Goal: Entertainment & Leisure: Consume media (video, audio)

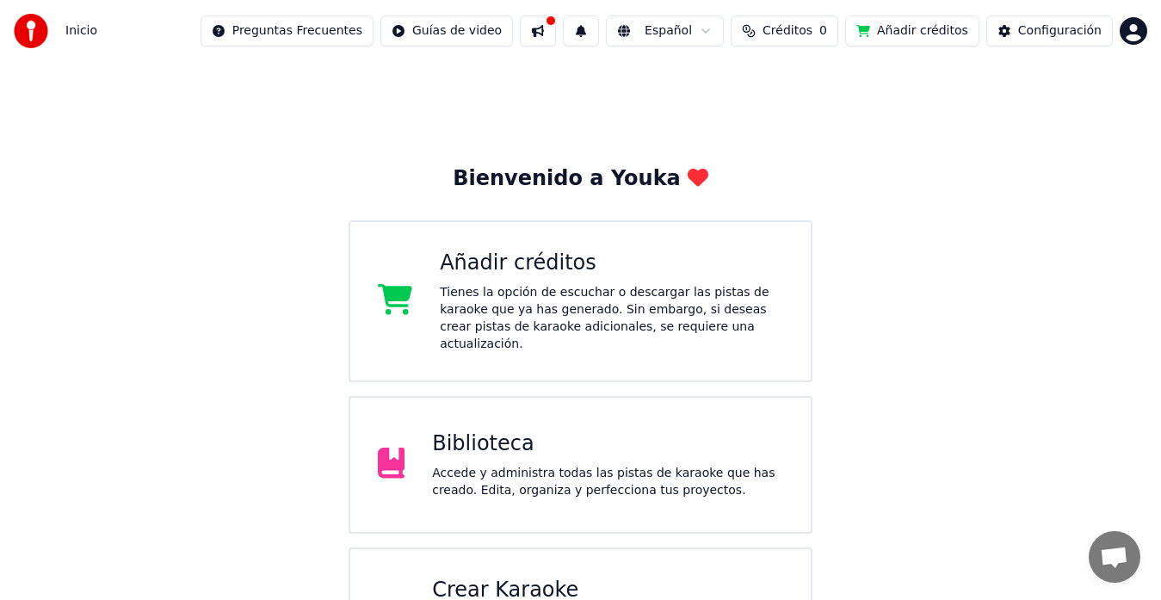
click at [545, 430] on div "Biblioteca" at bounding box center [607, 444] width 351 height 28
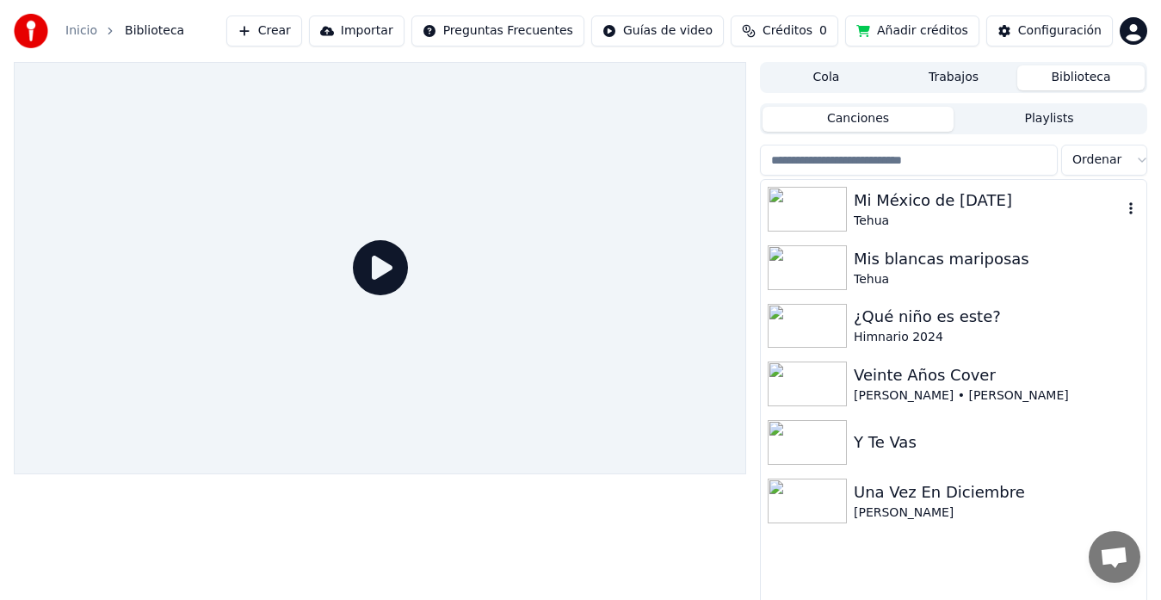
click at [882, 219] on div "Tehua" at bounding box center [987, 220] width 268 height 17
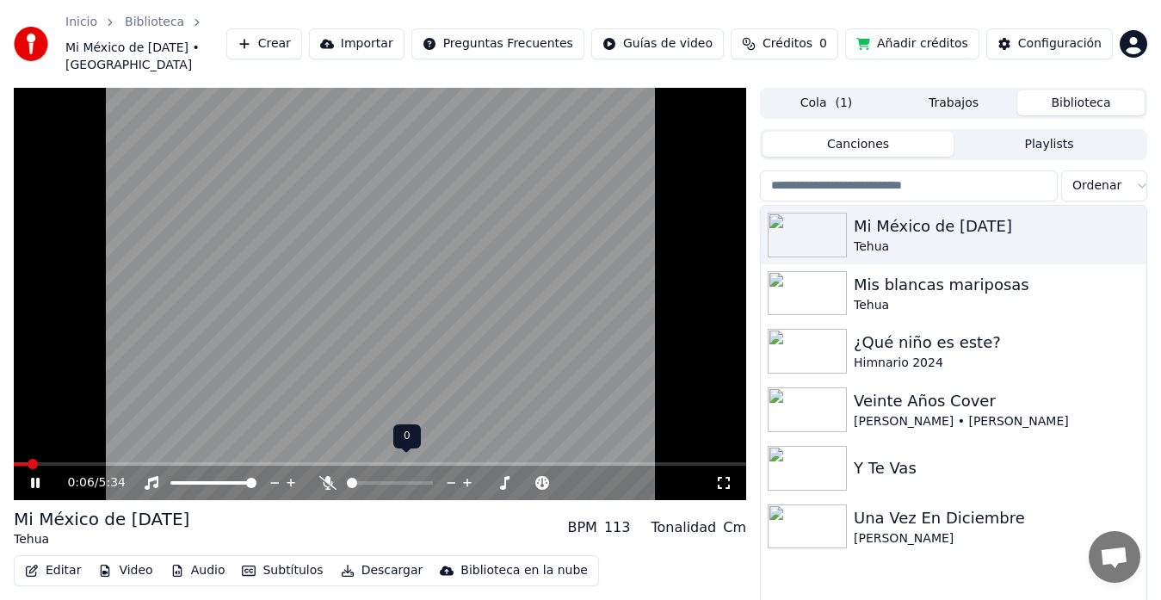
click at [468, 478] on icon at bounding box center [467, 482] width 9 height 9
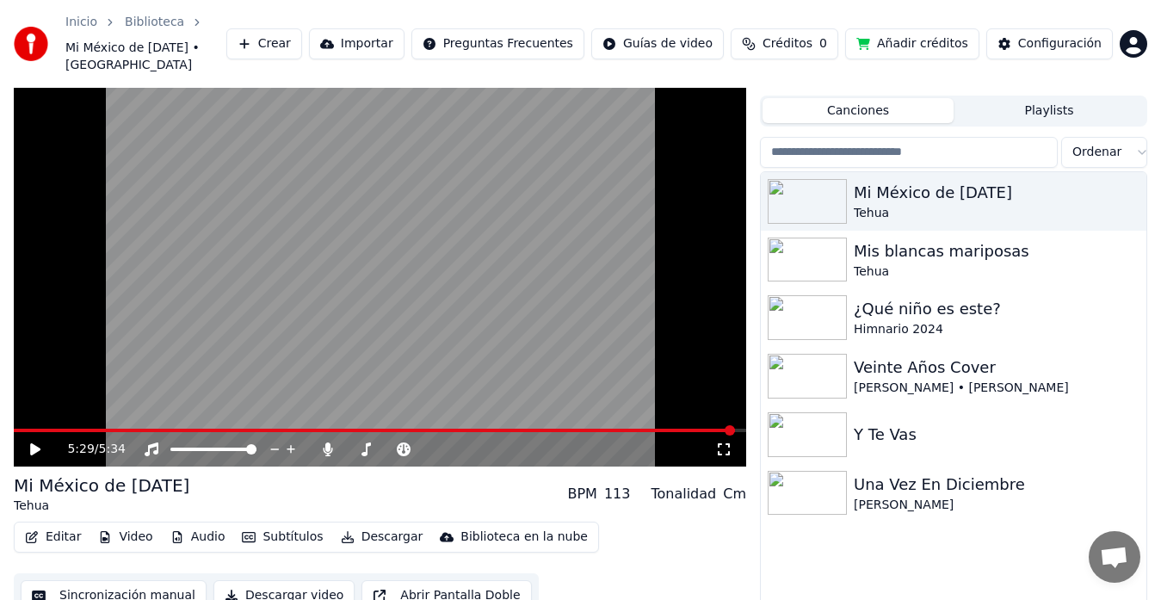
scroll to position [38, 0]
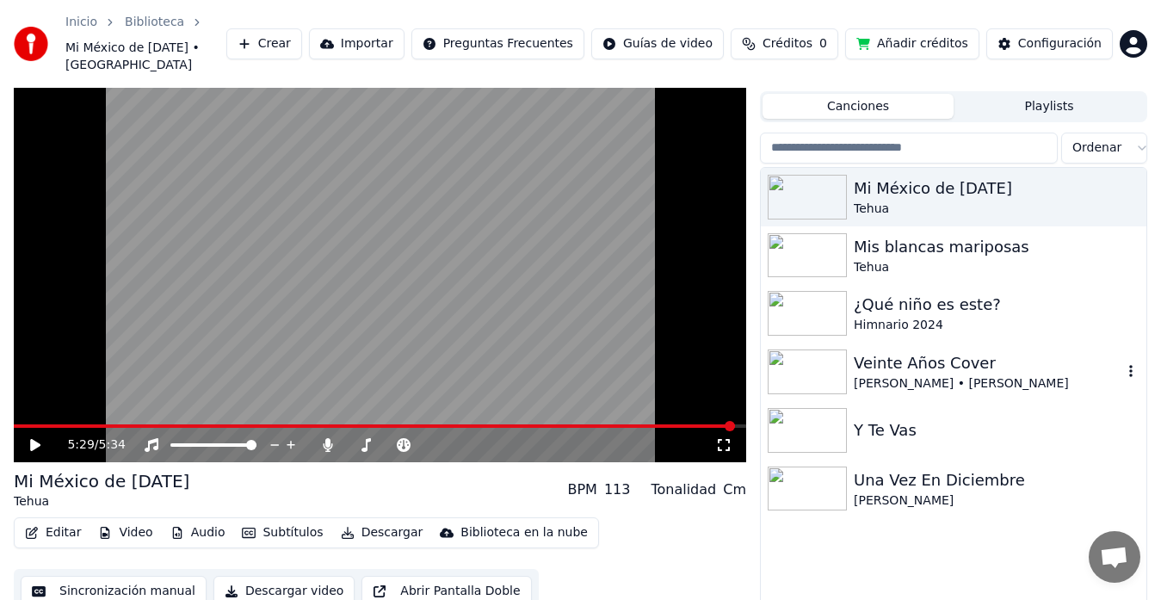
click at [939, 375] on div "[PERSON_NAME] • [PERSON_NAME]" at bounding box center [987, 383] width 268 height 17
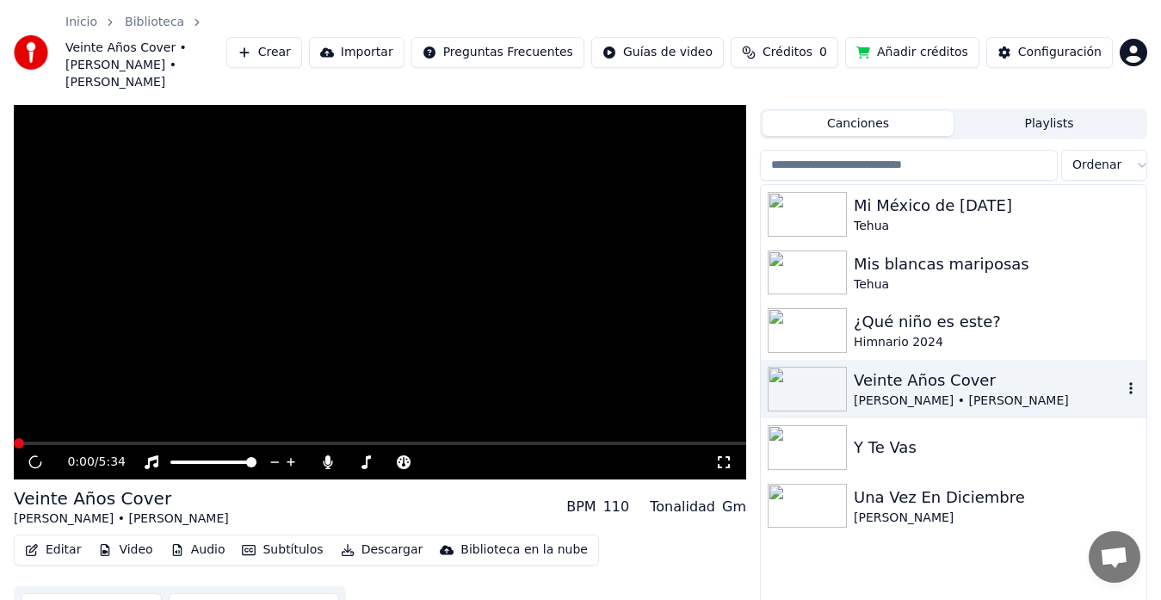
scroll to position [55, 0]
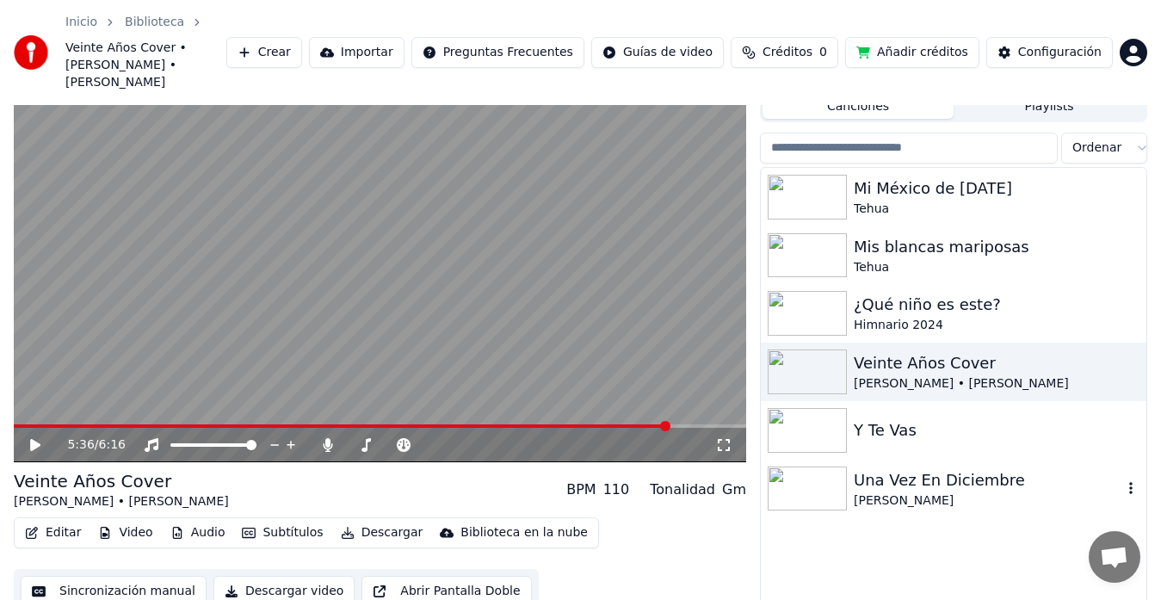
click at [913, 468] on div "Una Vez En Diciembre" at bounding box center [987, 480] width 268 height 24
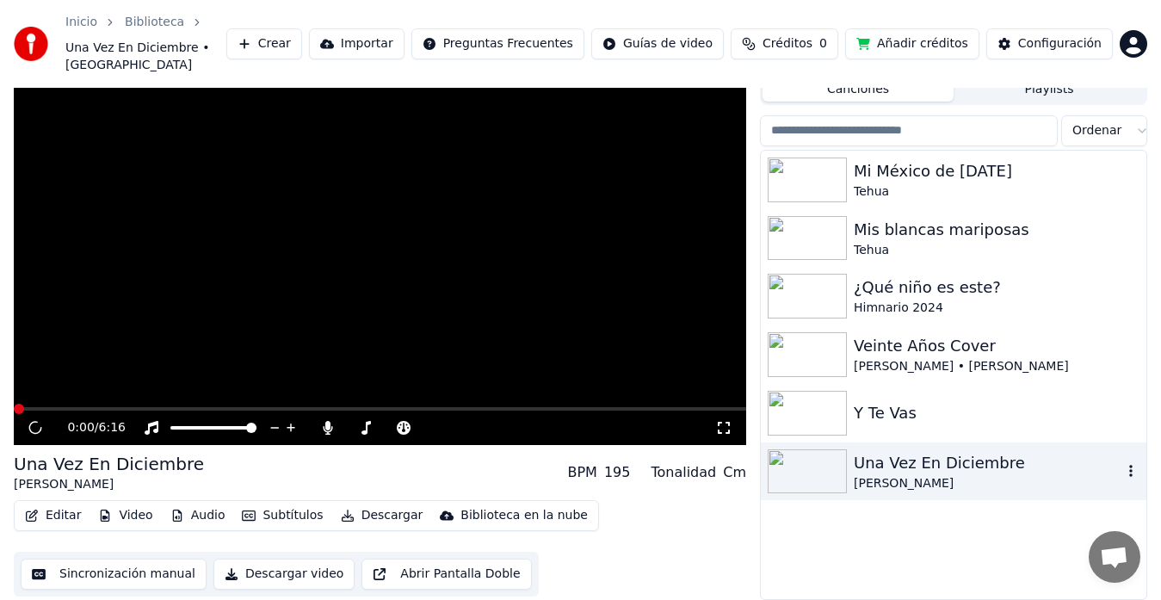
scroll to position [38, 0]
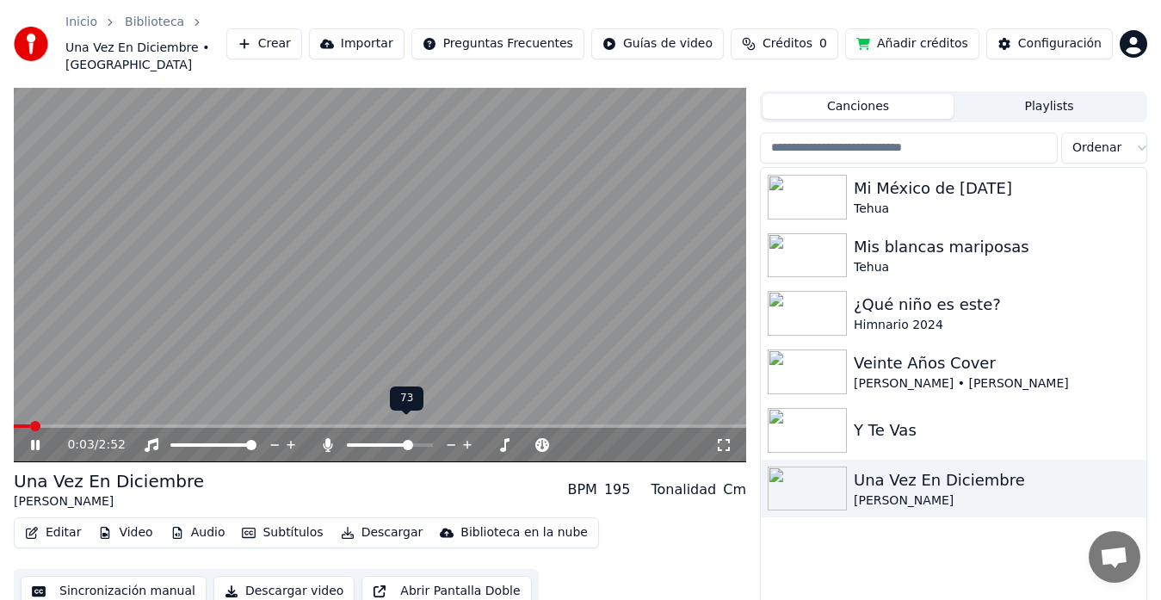
click at [409, 443] on span at bounding box center [390, 444] width 86 height 3
click at [427, 443] on span at bounding box center [390, 444] width 86 height 3
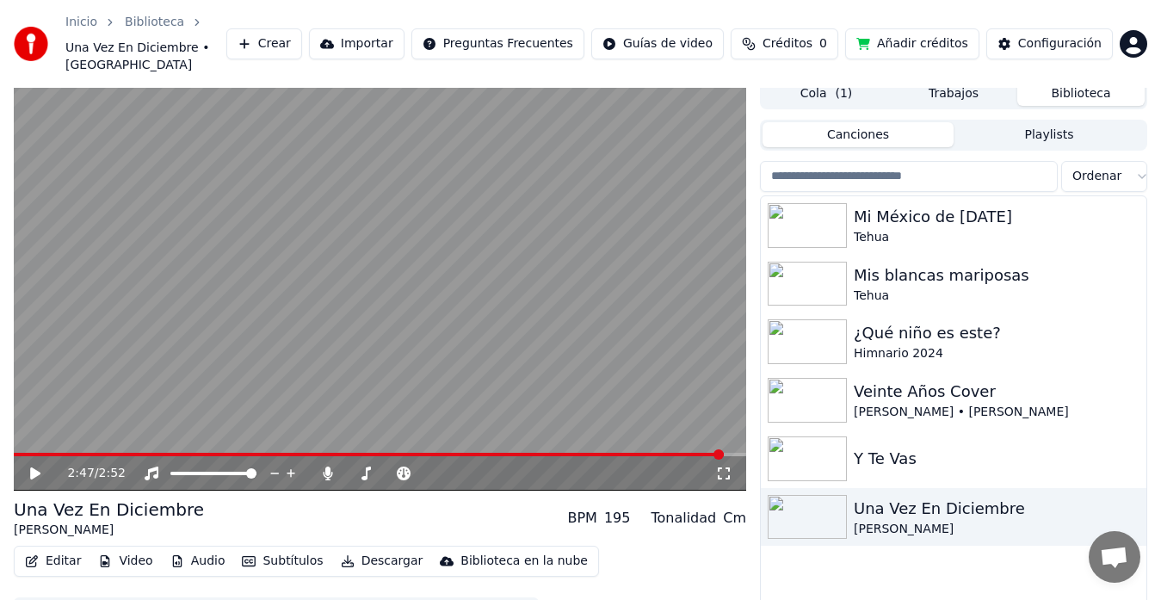
scroll to position [7, 0]
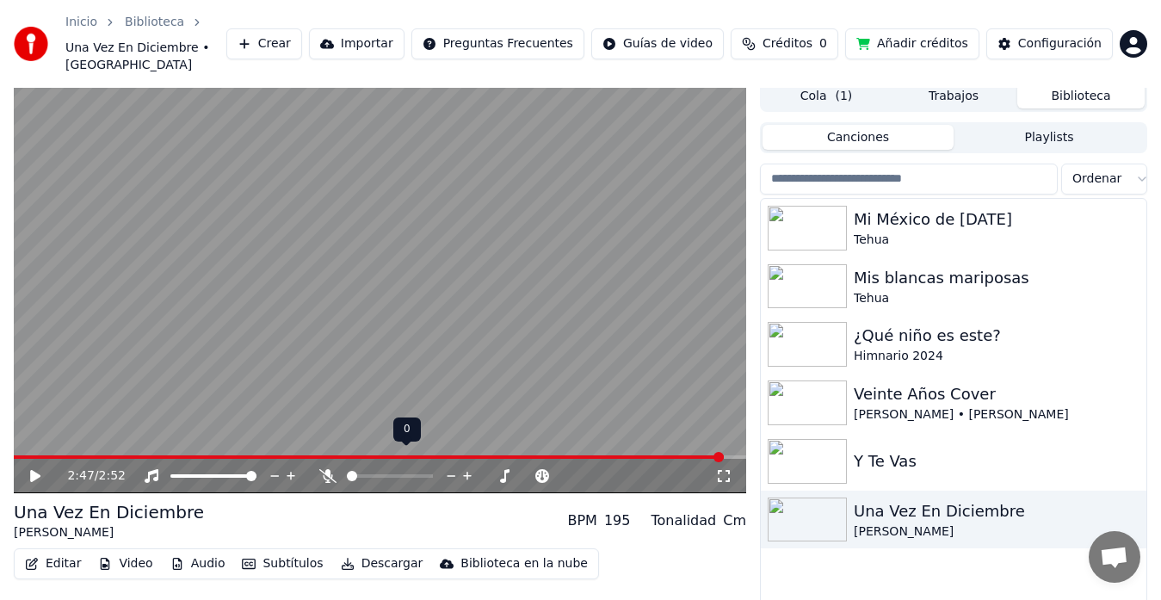
click at [347, 474] on span at bounding box center [347, 475] width 0 height 3
click at [37, 470] on icon at bounding box center [35, 476] width 10 height 12
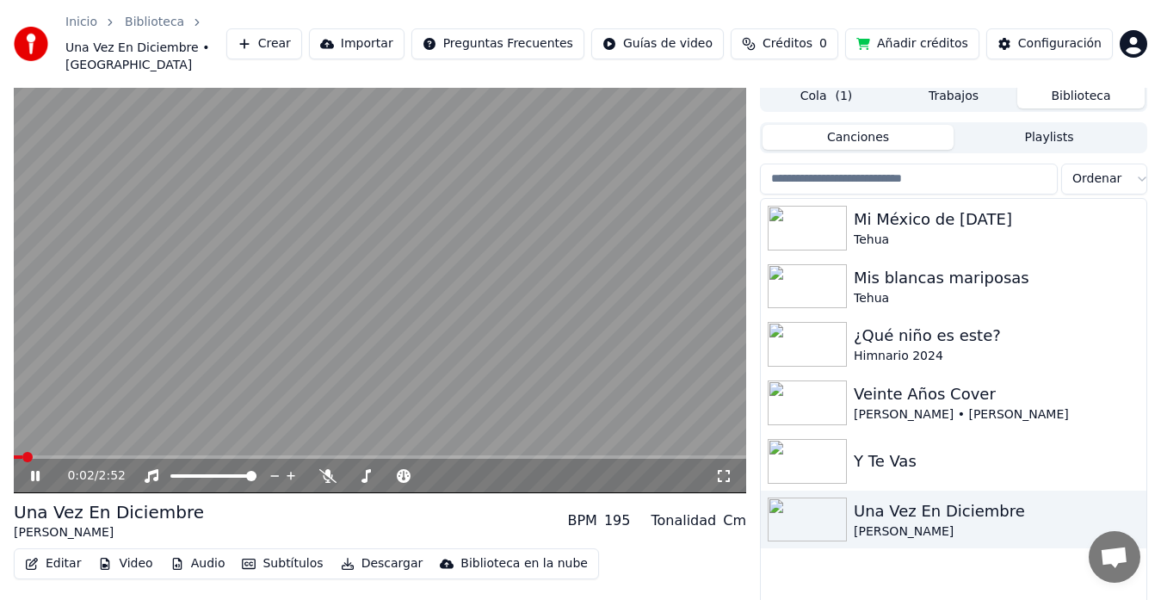
click at [21, 455] on span at bounding box center [18, 456] width 9 height 3
click at [464, 467] on icon at bounding box center [467, 475] width 16 height 17
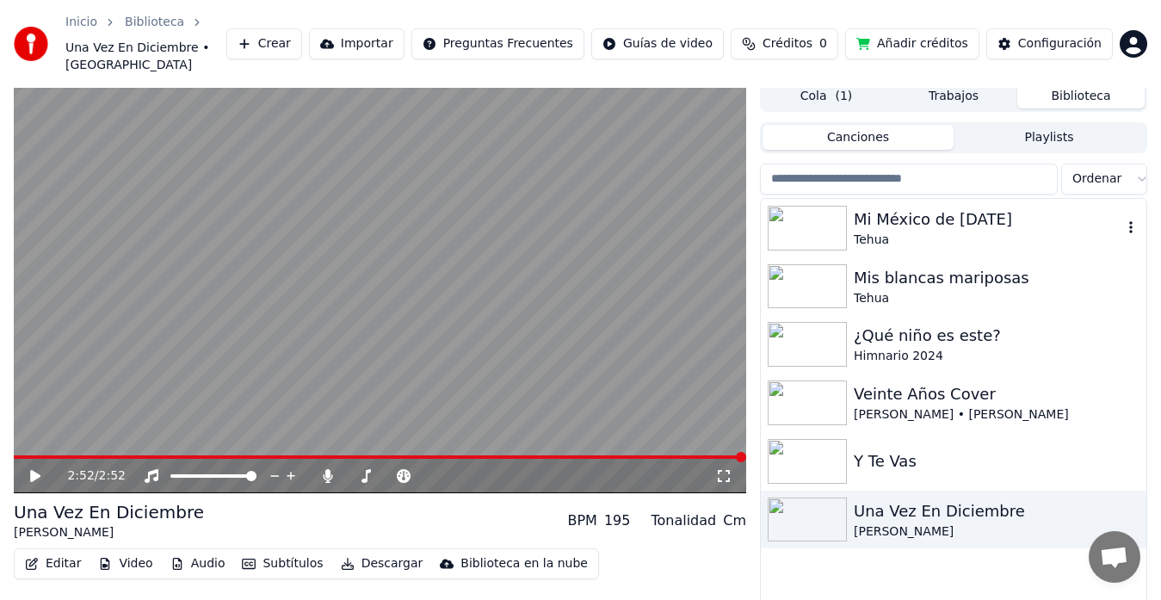
click at [874, 207] on div "Mi México de [DATE]" at bounding box center [987, 219] width 268 height 24
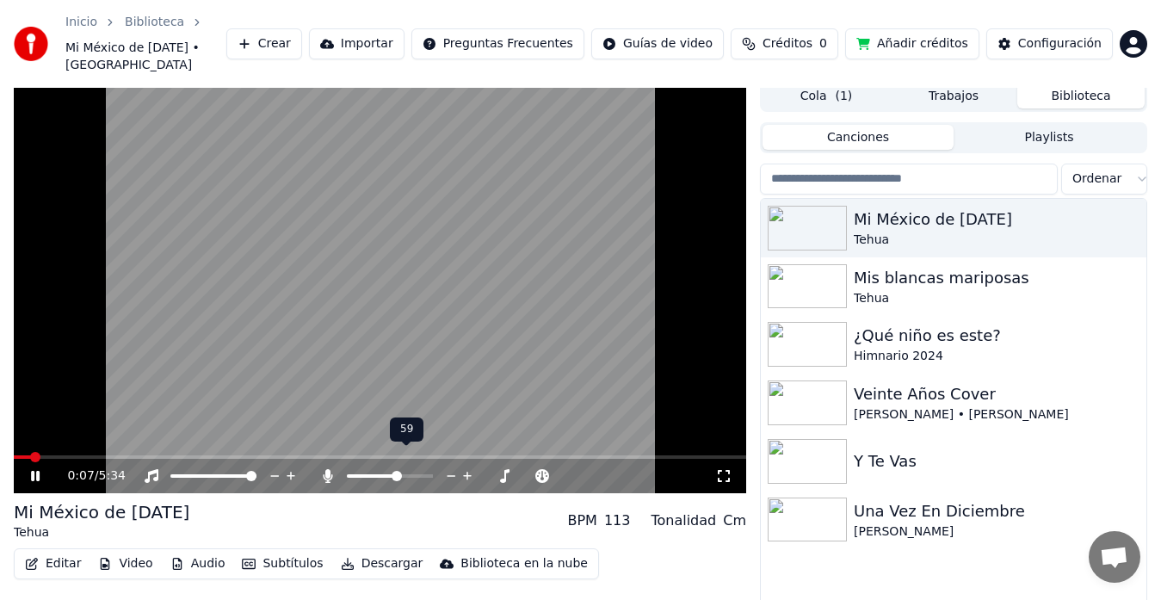
click at [397, 474] on span at bounding box center [390, 475] width 86 height 3
click at [407, 474] on span at bounding box center [390, 475] width 86 height 3
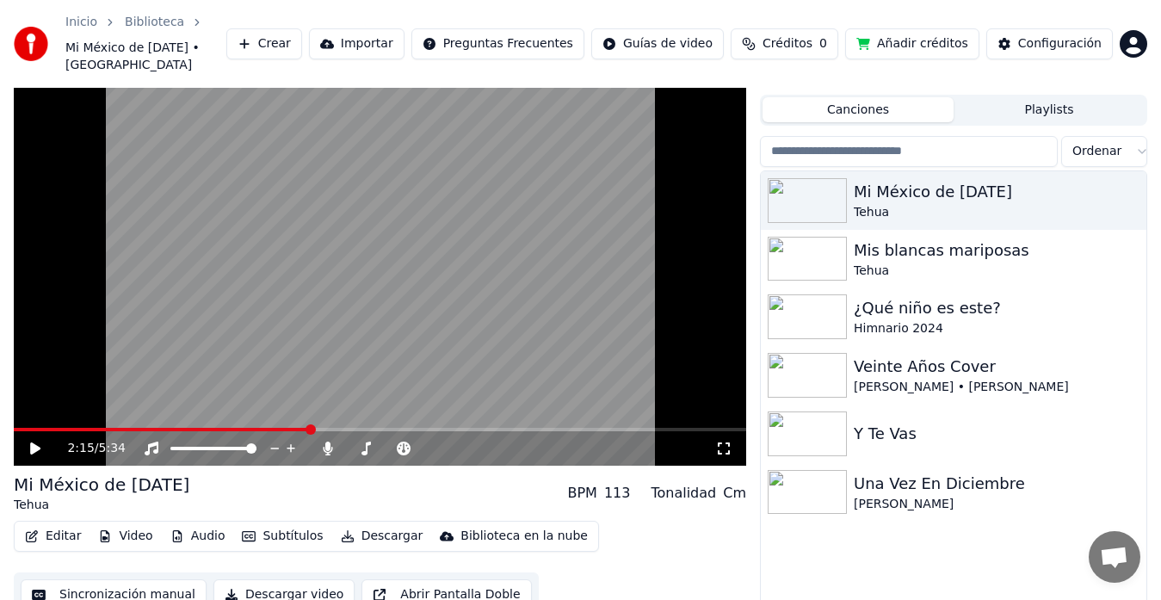
scroll to position [38, 0]
